Goal: Ask a question

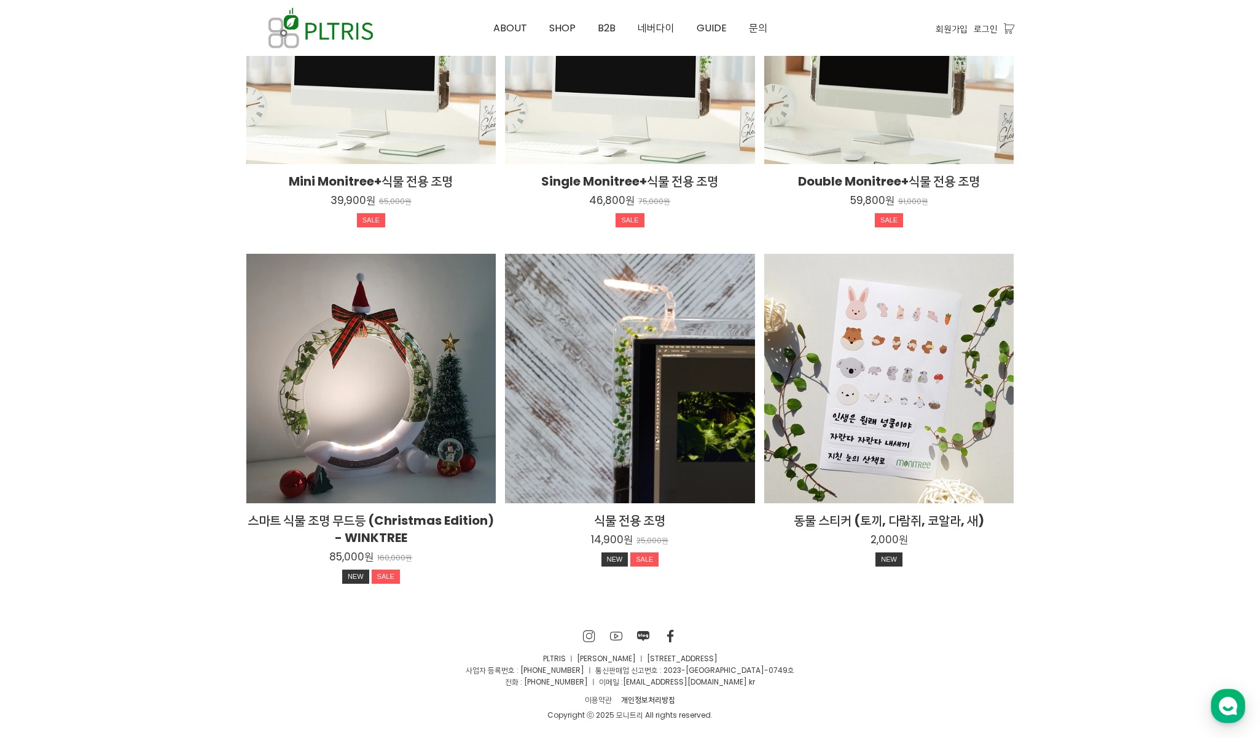
scroll to position [2105, 0]
click at [1223, 705] on use "button" at bounding box center [1228, 706] width 18 height 18
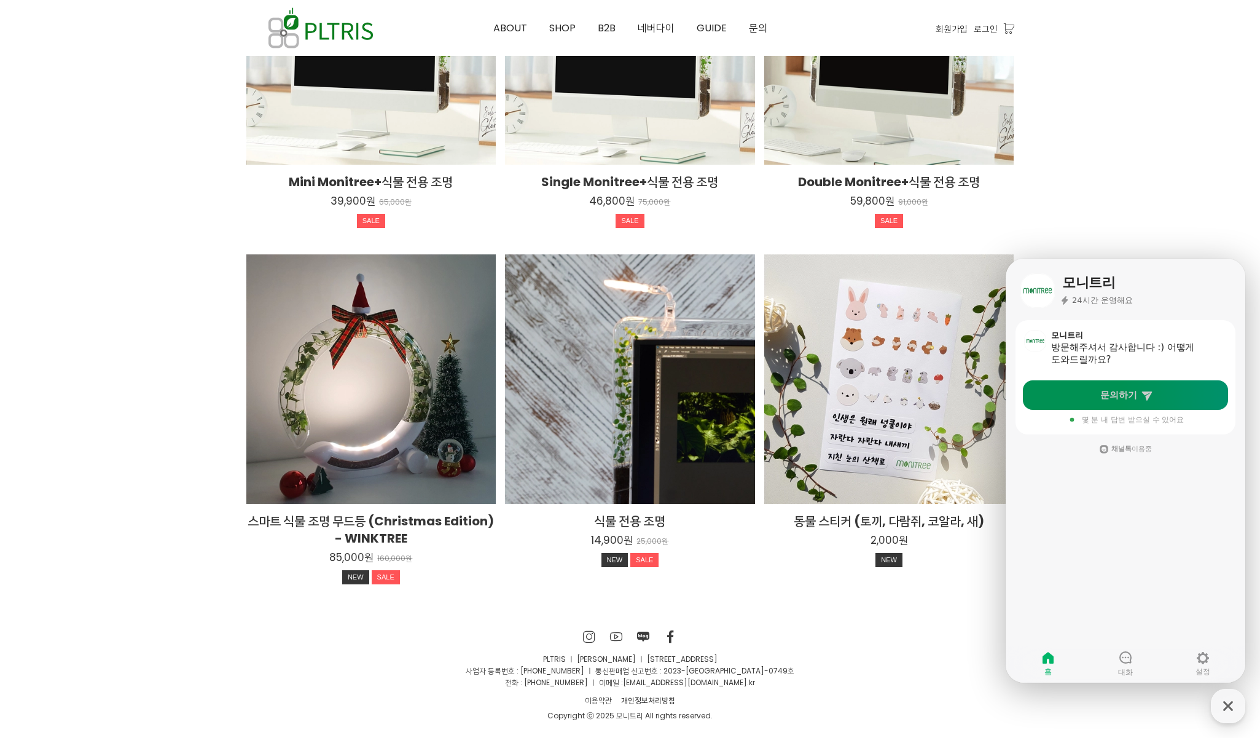
click at [1141, 399] on icon at bounding box center [1147, 395] width 12 height 12
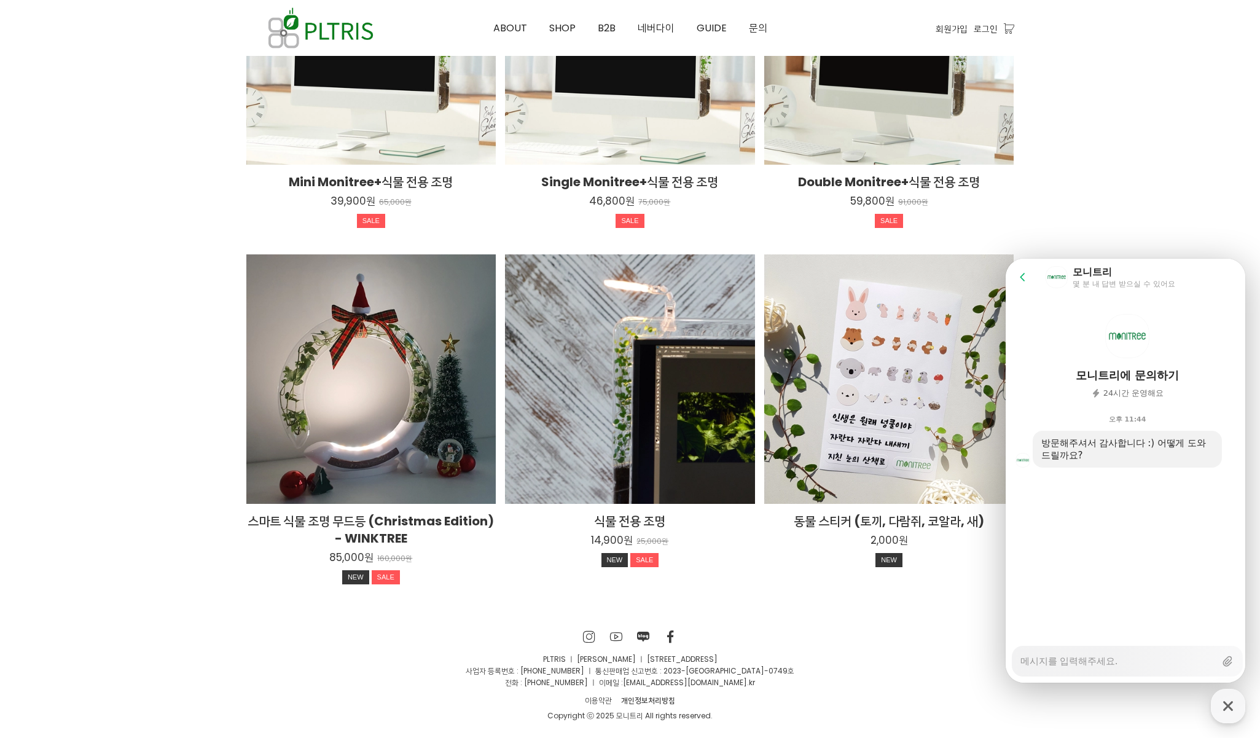
click at [1061, 669] on div "Messenger Input Textarea" at bounding box center [1118, 660] width 195 height 29
click at [1070, 657] on textarea "Messenger Input Textarea" at bounding box center [1118, 656] width 195 height 21
type textarea "x"
type textarea "s"
type textarea "x"
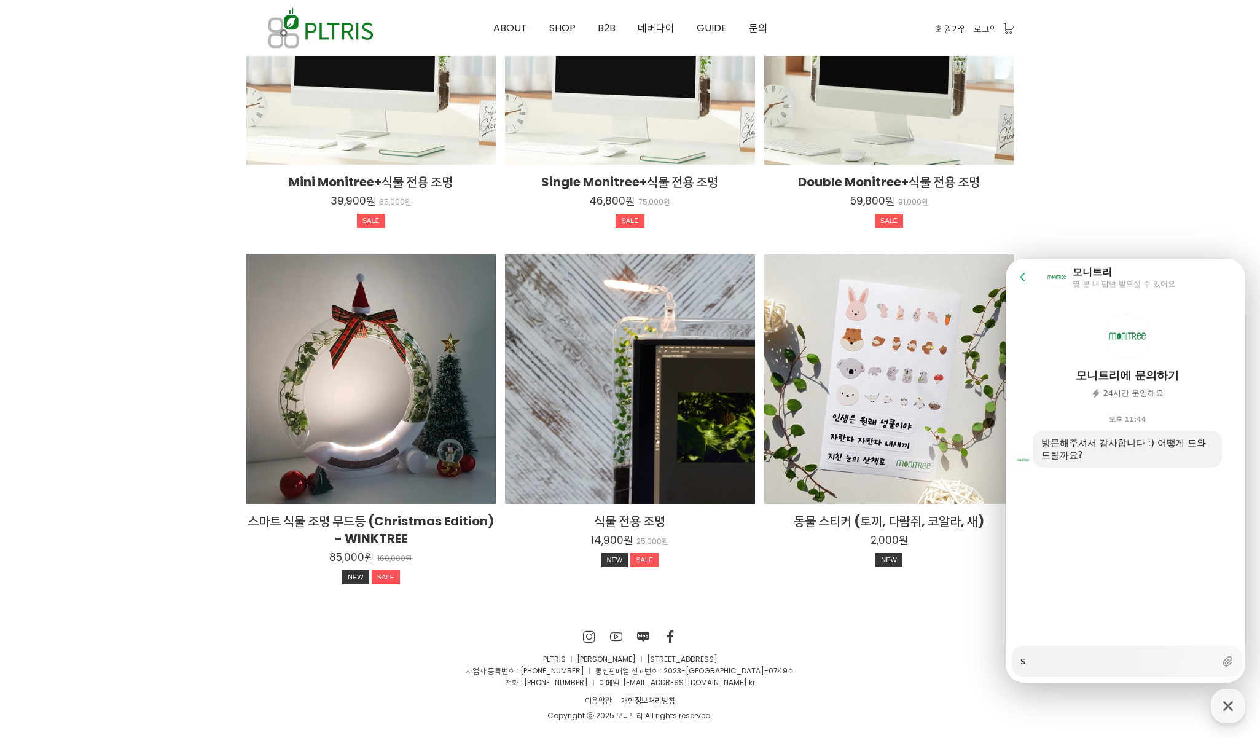
type textarea "sj"
type textarea "x"
type textarea "sja"
type textarea "x"
type textarea "sj"
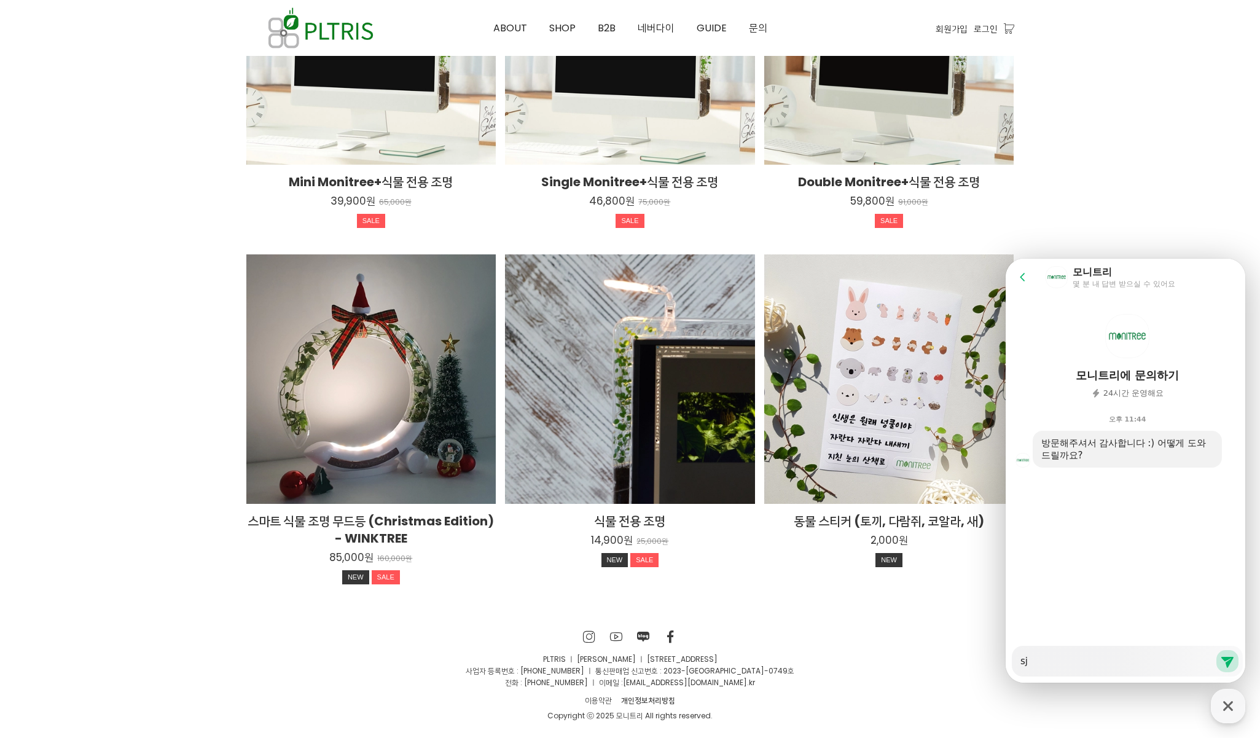
type textarea "x"
type textarea "s"
type textarea "x"
type textarea "ㄴ"
type textarea "x"
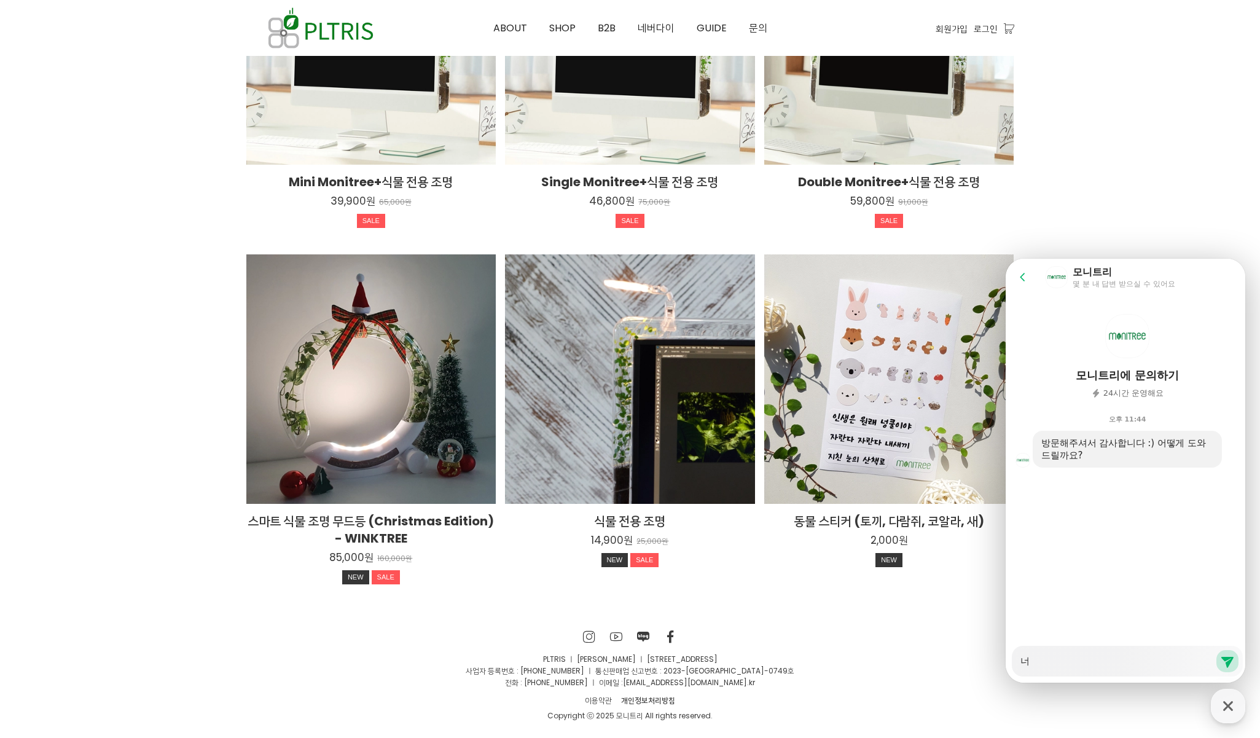
type textarea "넘"
type textarea "x"
type textarea "너"
type textarea "x"
type textarea "너무"
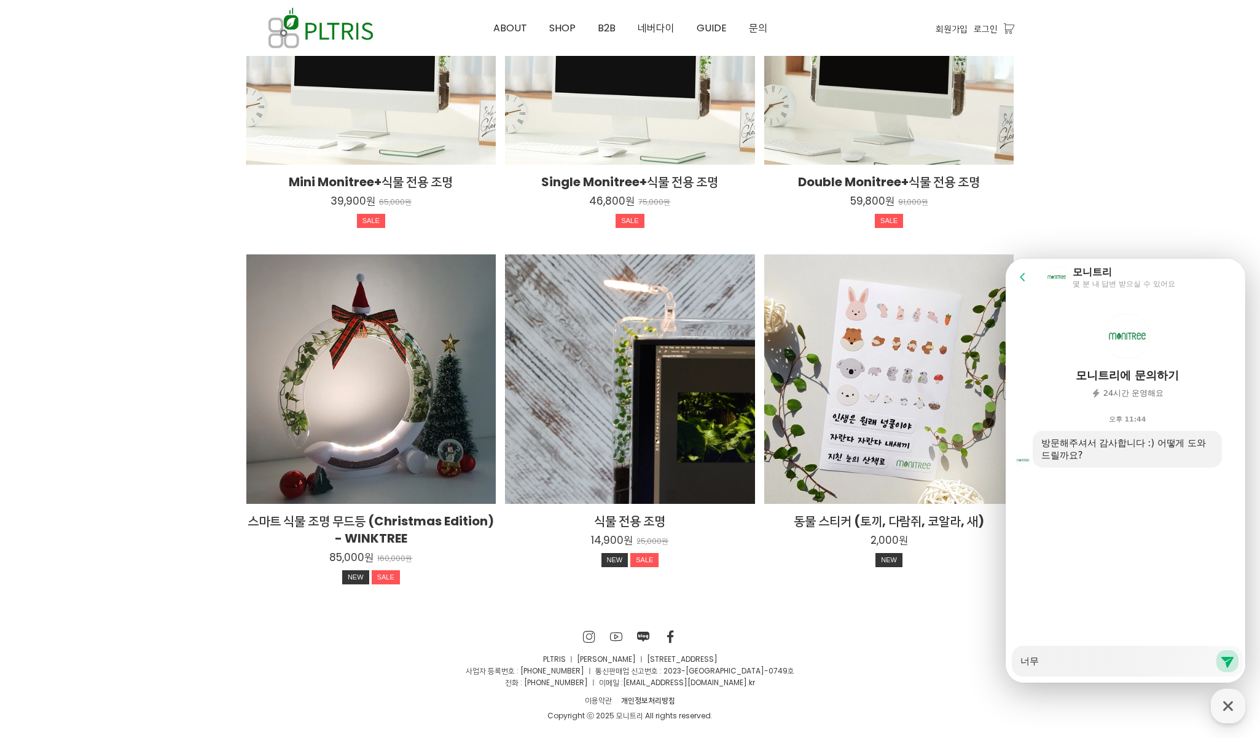
type textarea "x"
type textarea "너무 ㅂ"
type textarea "x"
type textarea "너무 비"
type textarea "x"
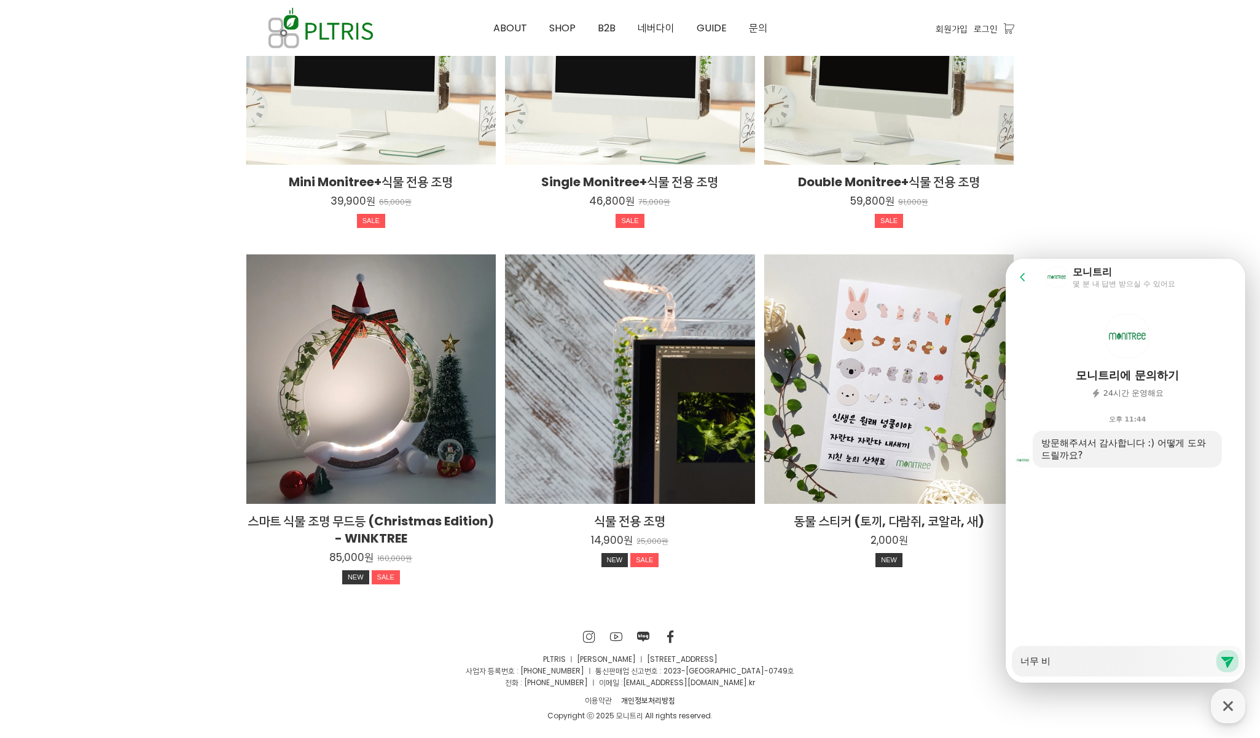
type textarea "너무 빘"
type textarea "x"
type textarea "너무 비"
type textarea "x"
type textarea "너무 비싸"
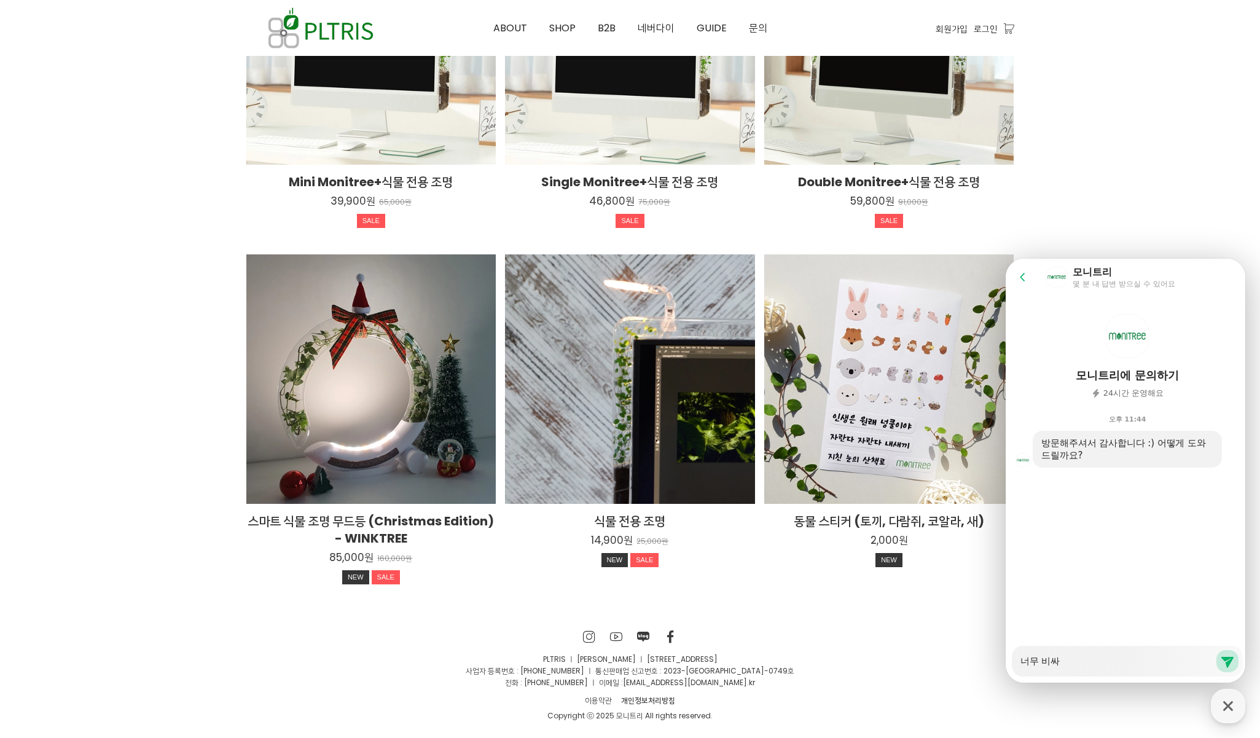
type textarea "x"
type textarea "너무 비쌍"
type textarea "x"
type textarea "너무 비싸"
type textarea "x"
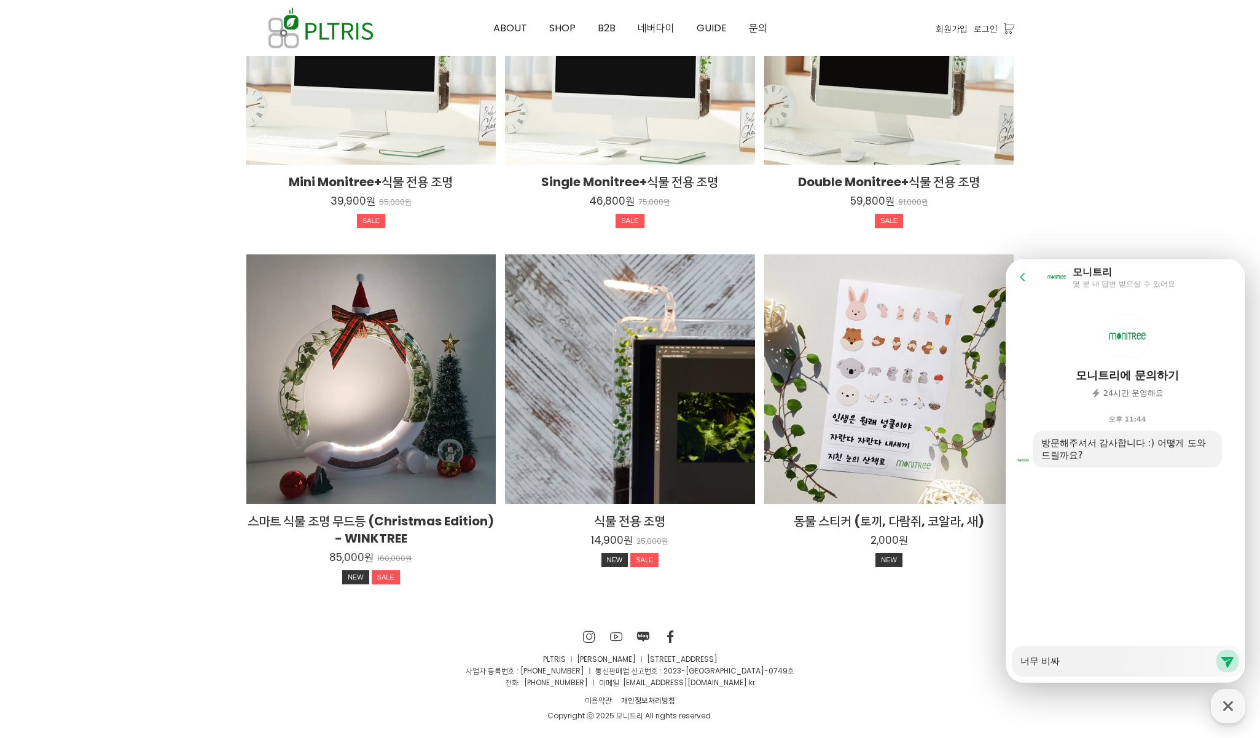
type textarea "너무 비싸요"
type textarea "x"
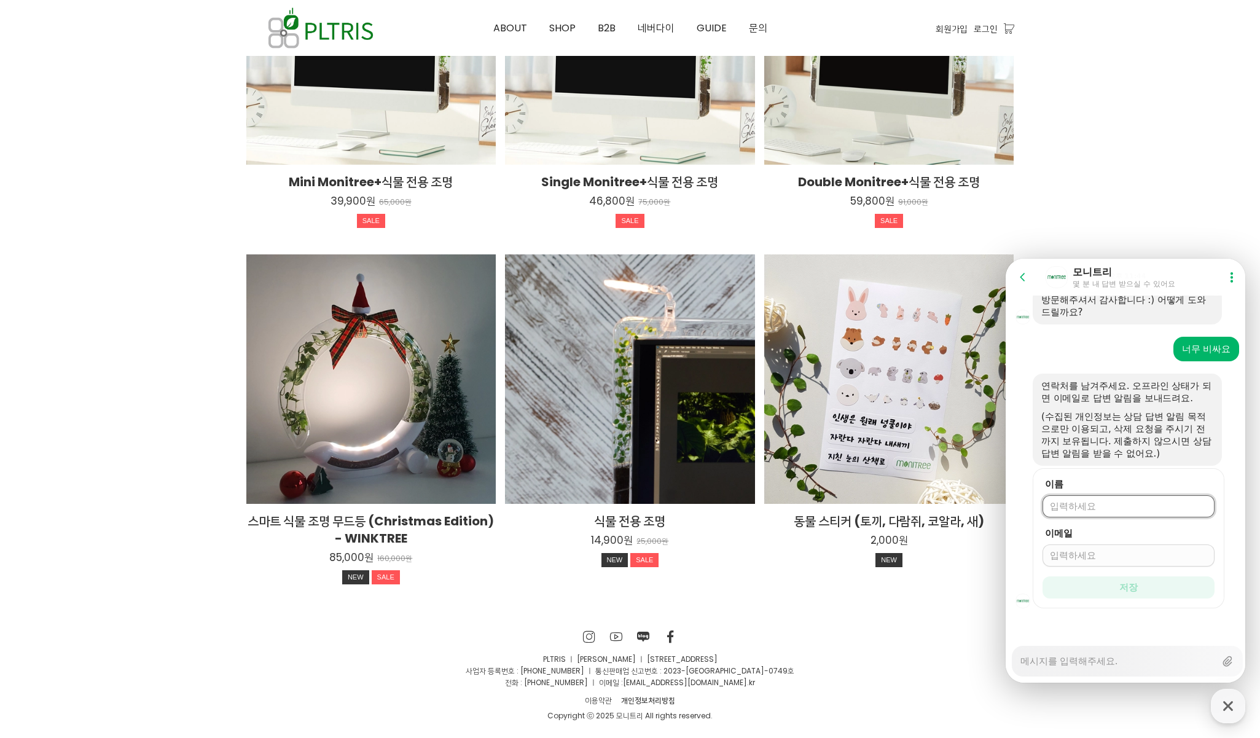
scroll to position [144, 0]
click at [1021, 274] on icon at bounding box center [1023, 277] width 12 height 12
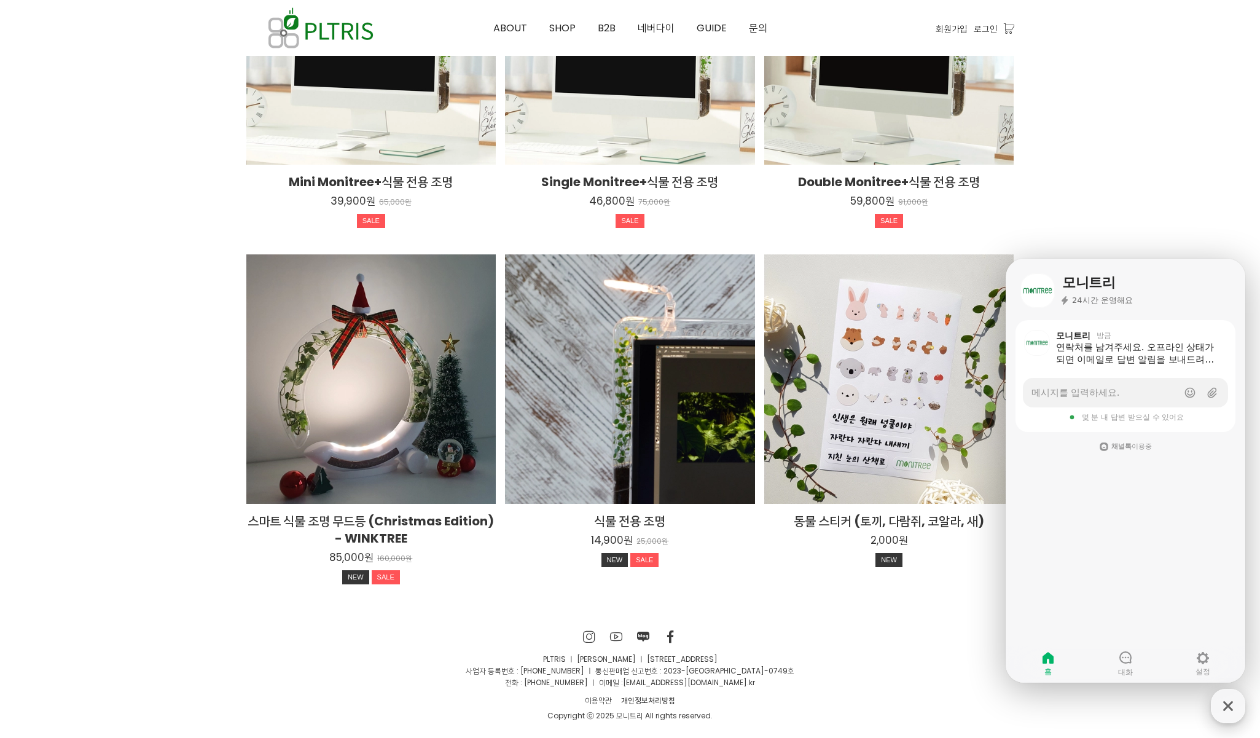
click at [1216, 707] on div "button" at bounding box center [1228, 706] width 34 height 34
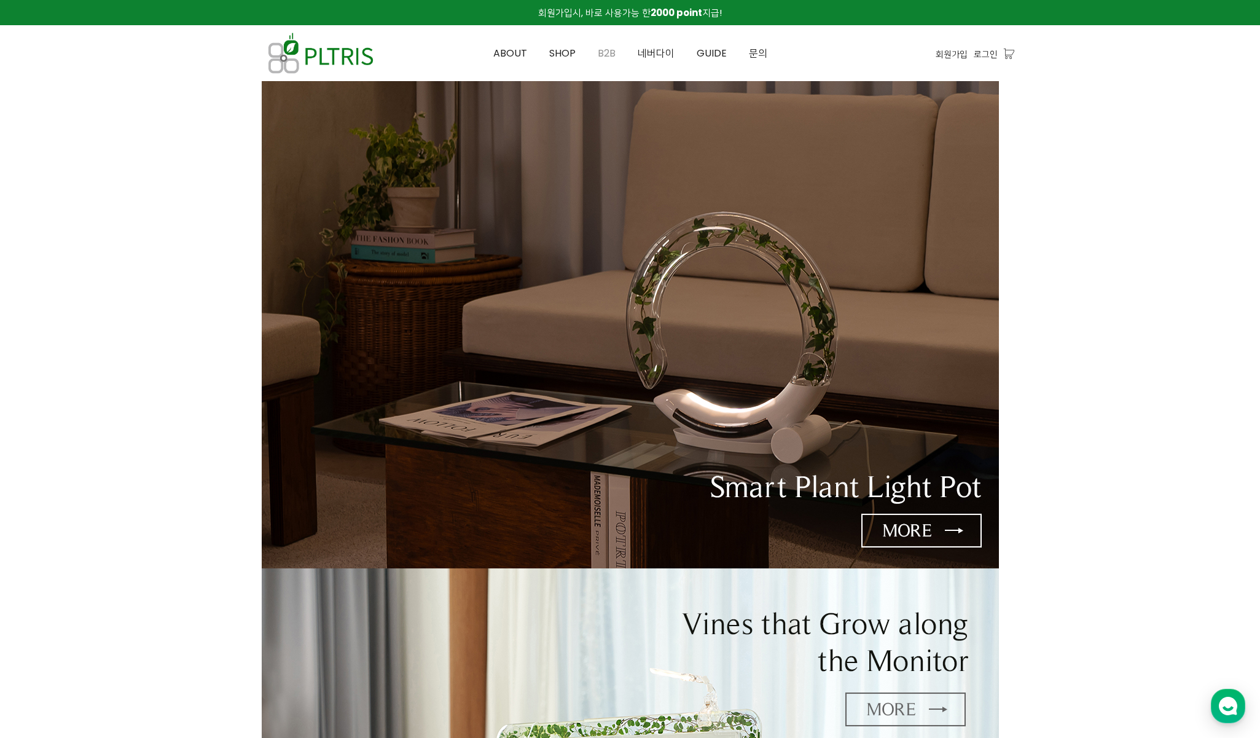
scroll to position [0, 0]
click at [597, 41] on link "B2B" at bounding box center [607, 53] width 40 height 55
